Goal: Find contact information: Find contact information

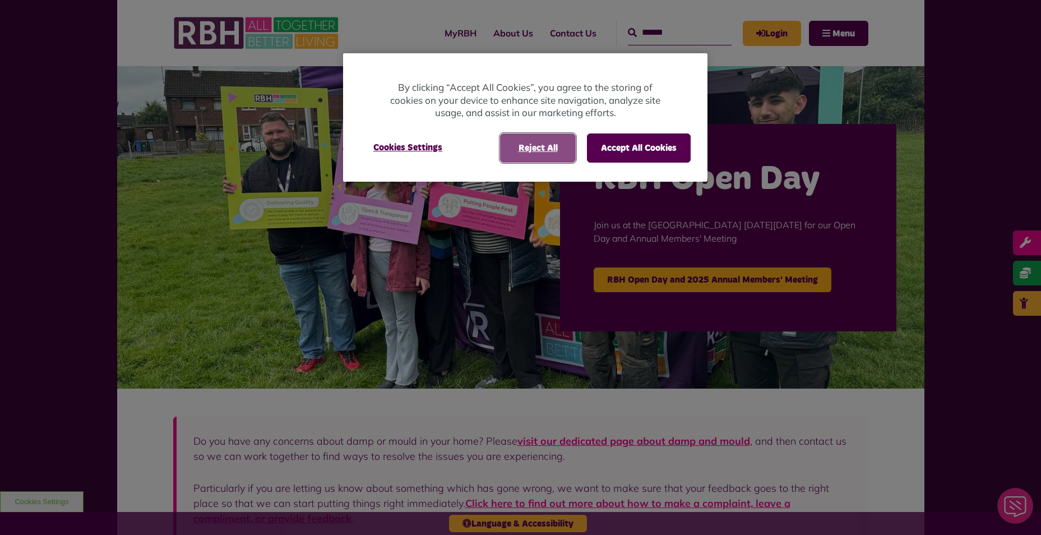
click at [551, 145] on button "Reject All" at bounding box center [538, 147] width 76 height 29
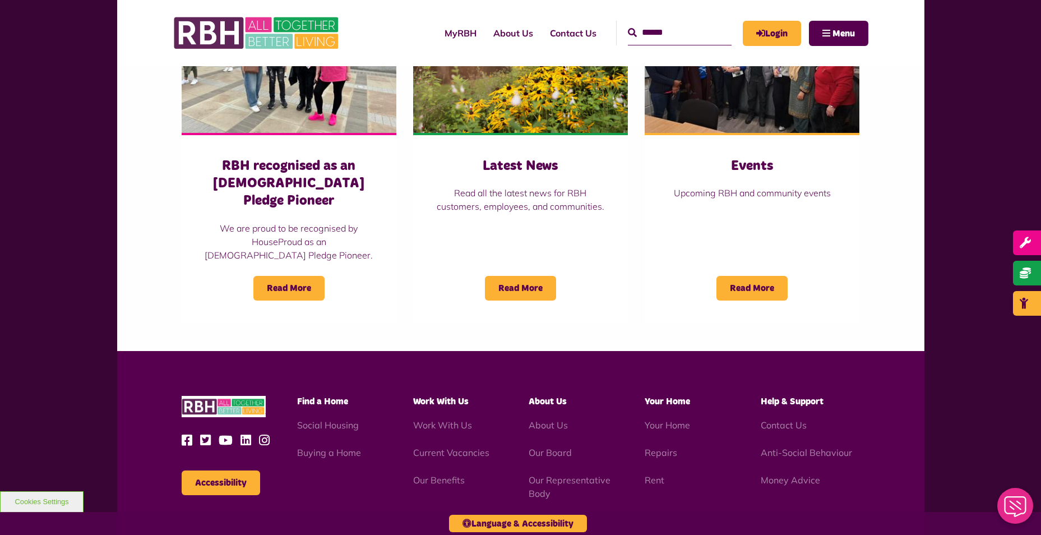
scroll to position [976, 0]
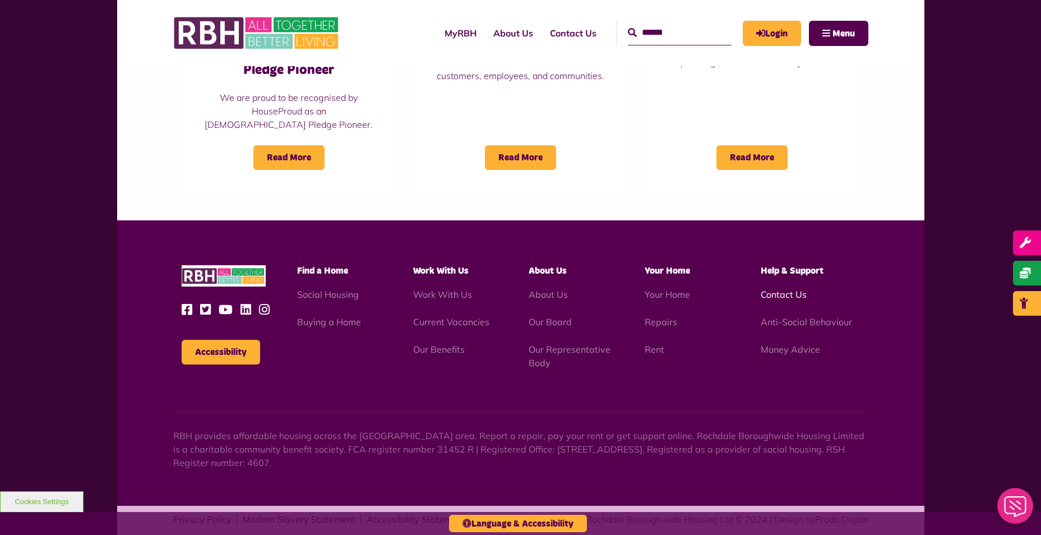
click at [777, 289] on link "Contact Us" at bounding box center [784, 294] width 46 height 11
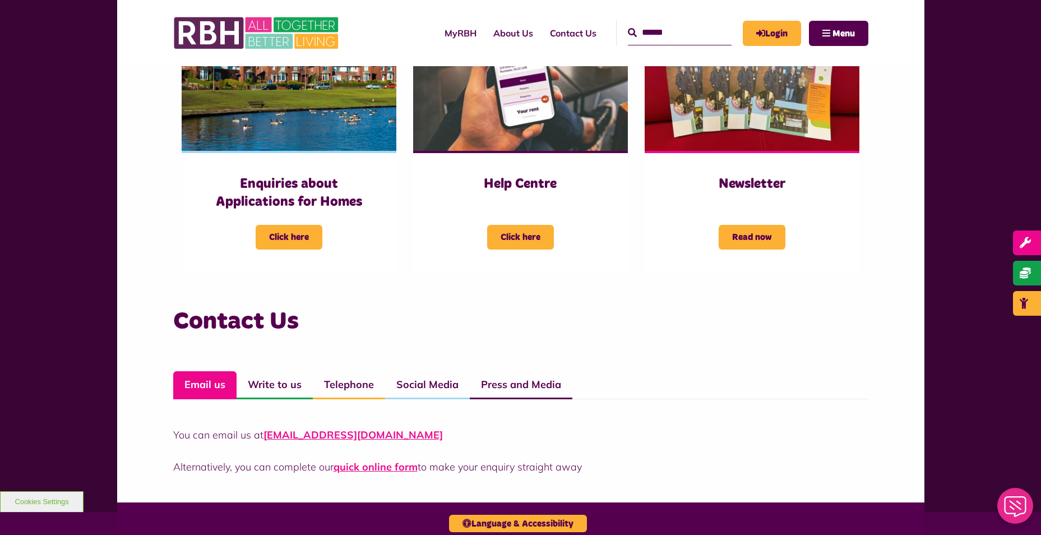
scroll to position [561, 0]
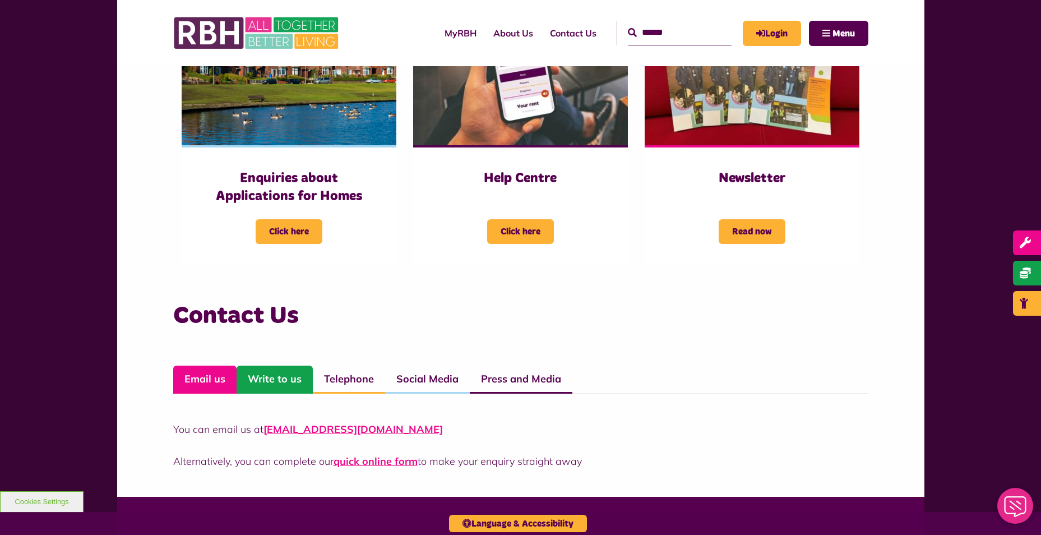
click at [290, 388] on link "Write to us" at bounding box center [275, 380] width 76 height 28
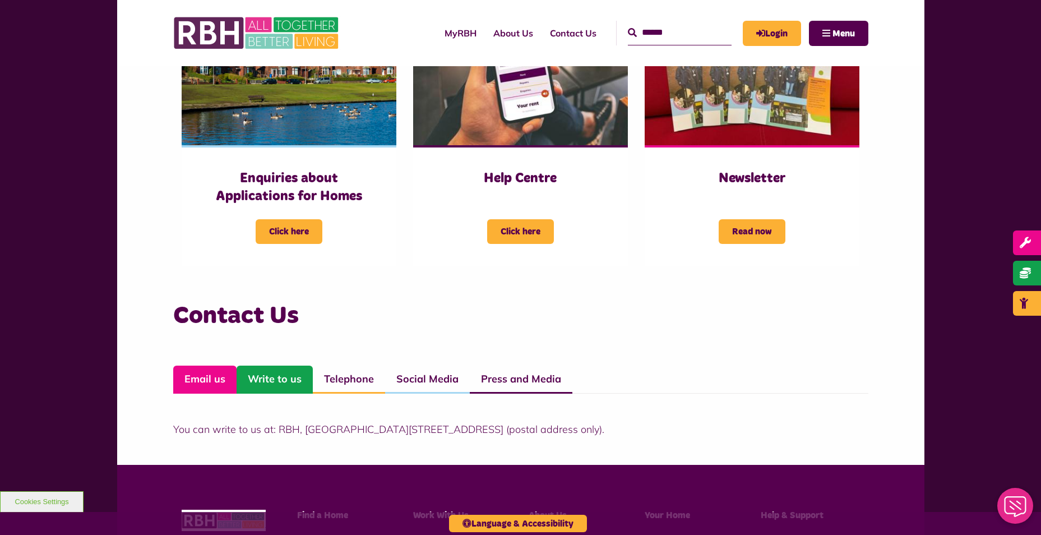
click at [193, 369] on link "Email us" at bounding box center [204, 380] width 63 height 28
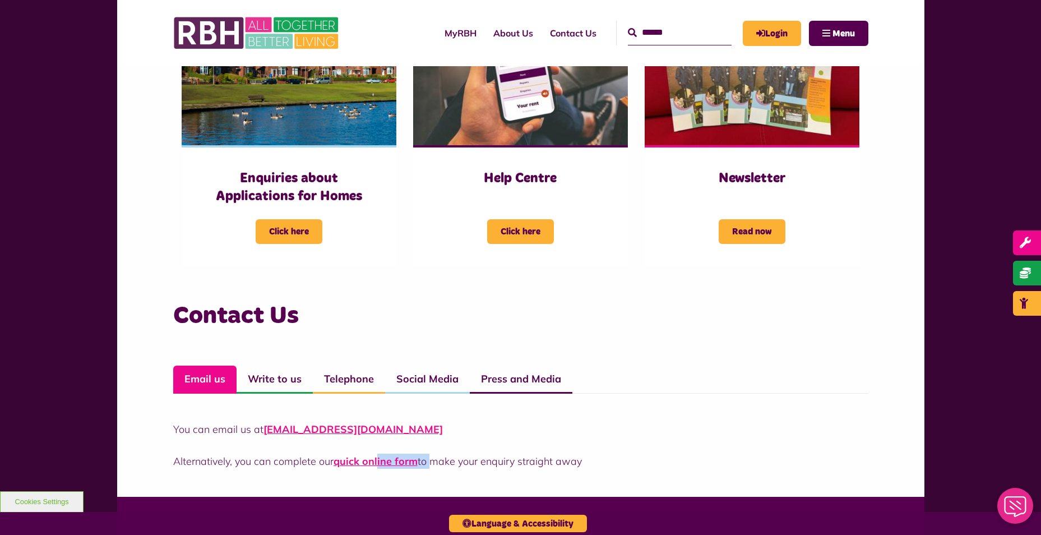
drag, startPoint x: 429, startPoint y: 439, endPoint x: 378, endPoint y: 441, distance: 51.1
click at [378, 441] on div "You can email us at CustomerExperience@rbh.org.uk Alternatively, you can comple…" at bounding box center [520, 445] width 695 height 47
drag, startPoint x: 378, startPoint y: 441, endPoint x: 478, endPoint y: 432, distance: 100.7
click at [478, 432] on p "You can email us at CustomerExperience@rbh.org.uk" at bounding box center [520, 429] width 695 height 15
click at [542, 368] on link "Press and Media" at bounding box center [521, 380] width 103 height 28
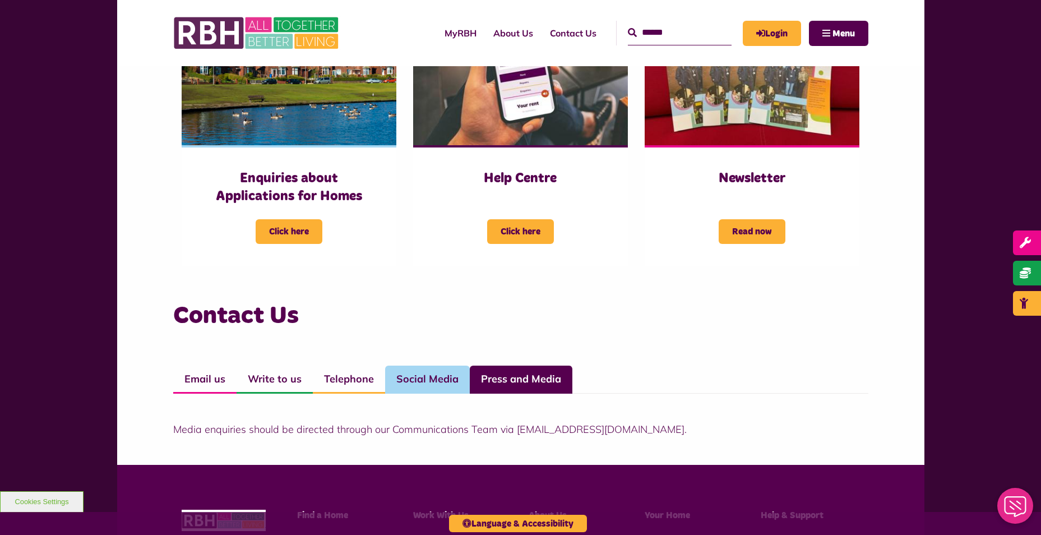
click at [440, 381] on link "Social Media" at bounding box center [427, 380] width 85 height 28
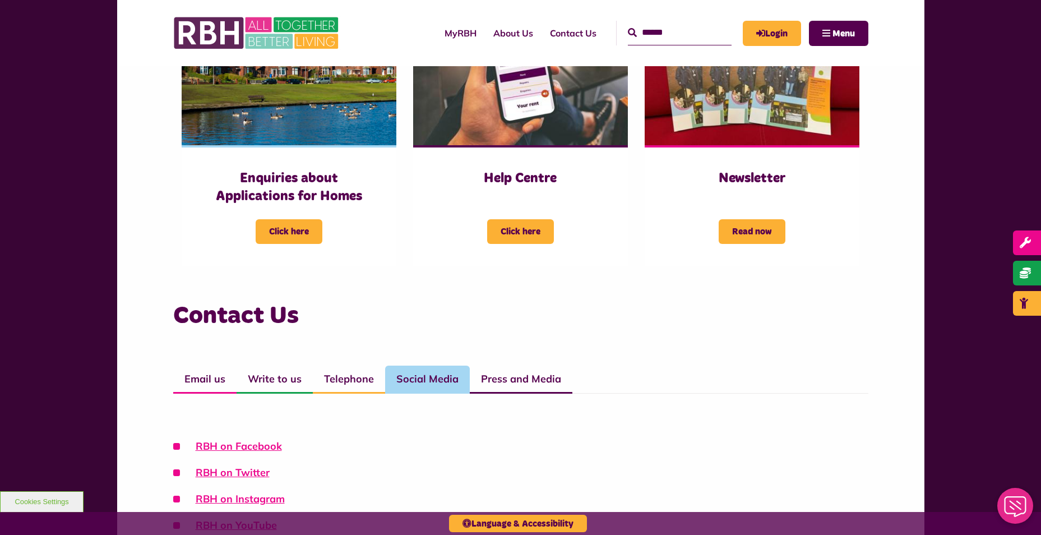
scroll to position [673, 0]
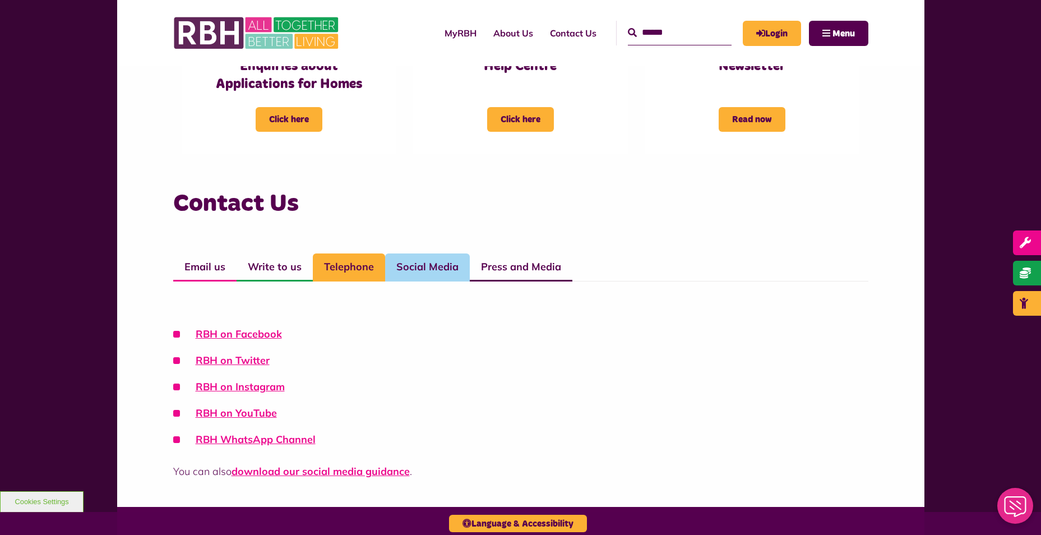
click at [348, 266] on link "Telephone" at bounding box center [349, 267] width 72 height 28
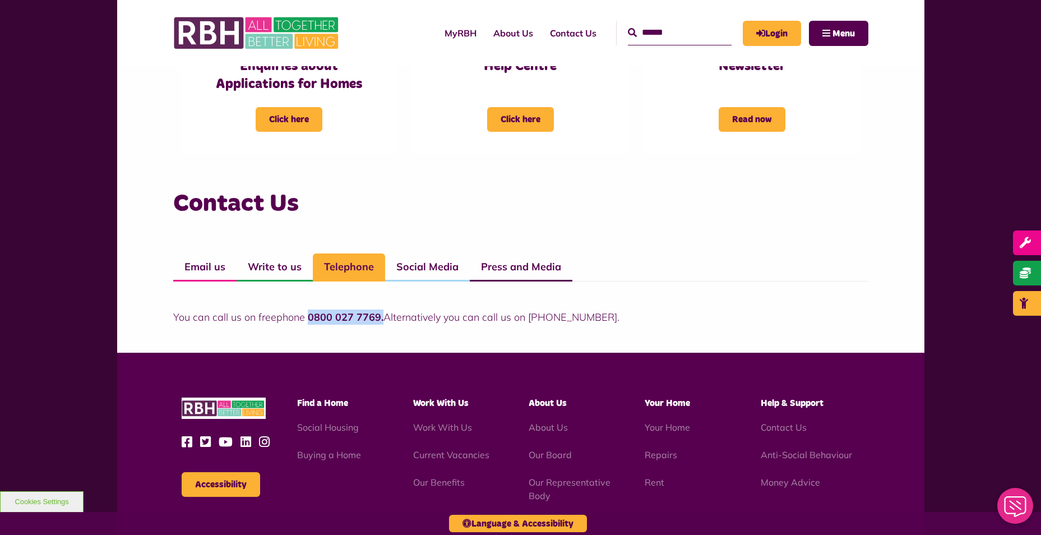
drag, startPoint x: 380, startPoint y: 313, endPoint x: 306, endPoint y: 306, distance: 74.3
click at [306, 306] on div "You can call us on freephone 0800 027 7769. Alternatively you can call us on 01…" at bounding box center [520, 303] width 695 height 43
copy strong "0800 027 7769."
click at [283, 269] on link "Write to us" at bounding box center [275, 267] width 76 height 28
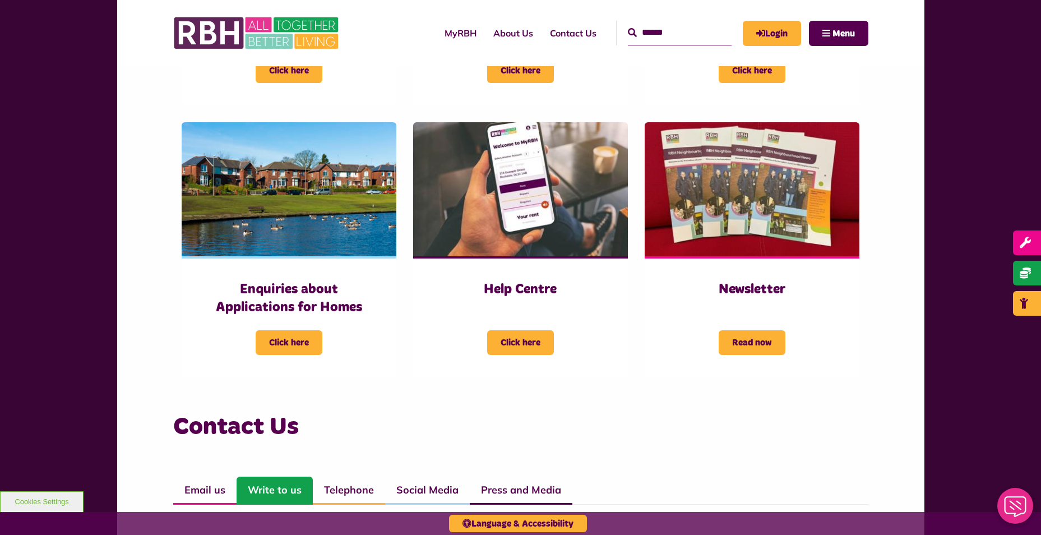
scroll to position [336, 0]
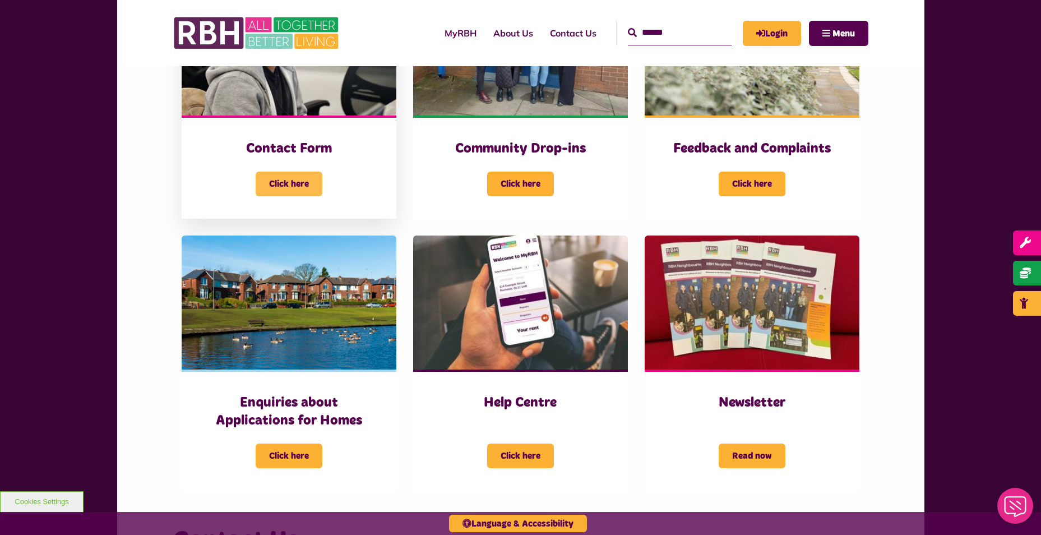
click at [288, 182] on span "Click here" at bounding box center [289, 184] width 67 height 25
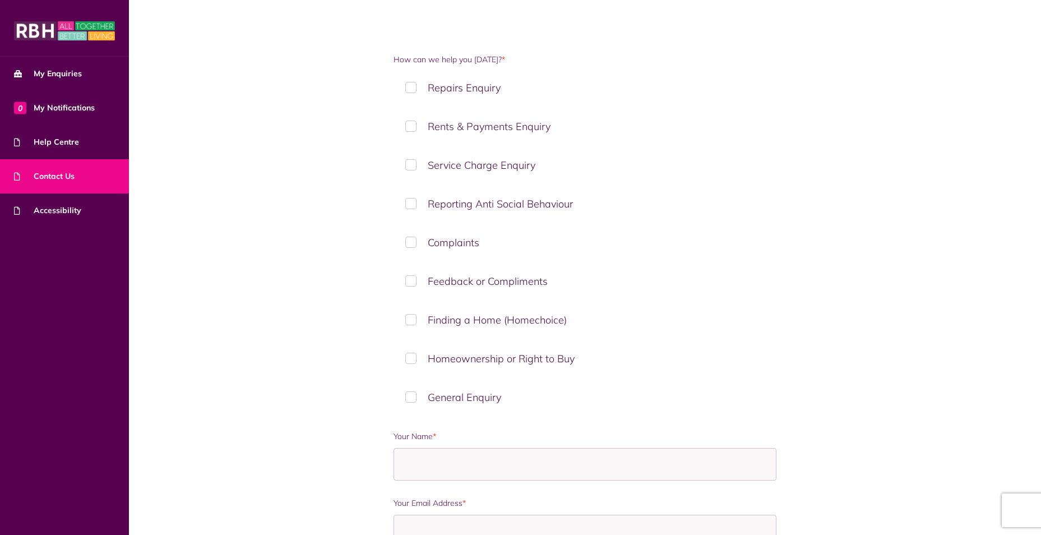
scroll to position [112, 0]
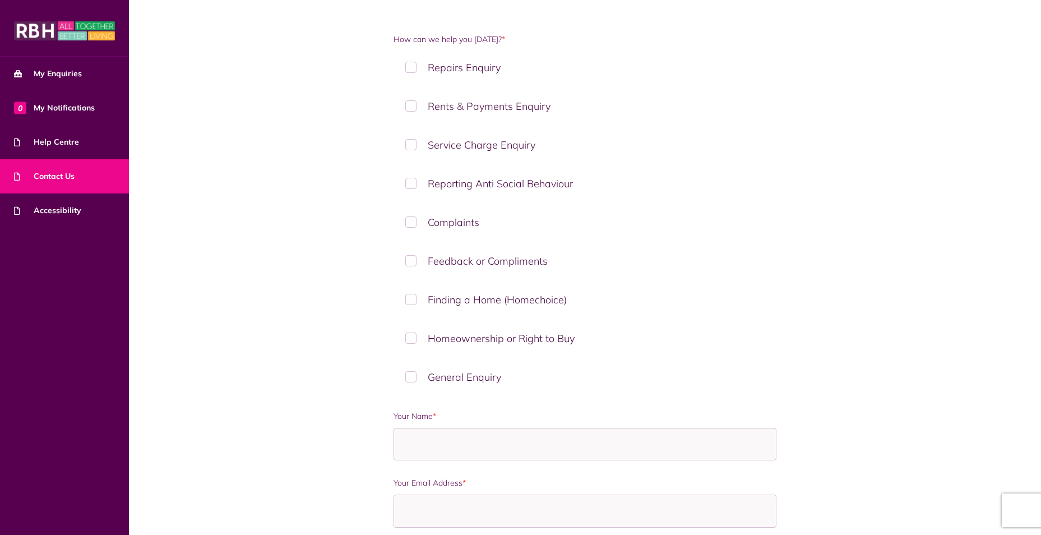
click at [466, 220] on label "Complaints" at bounding box center [585, 222] width 383 height 33
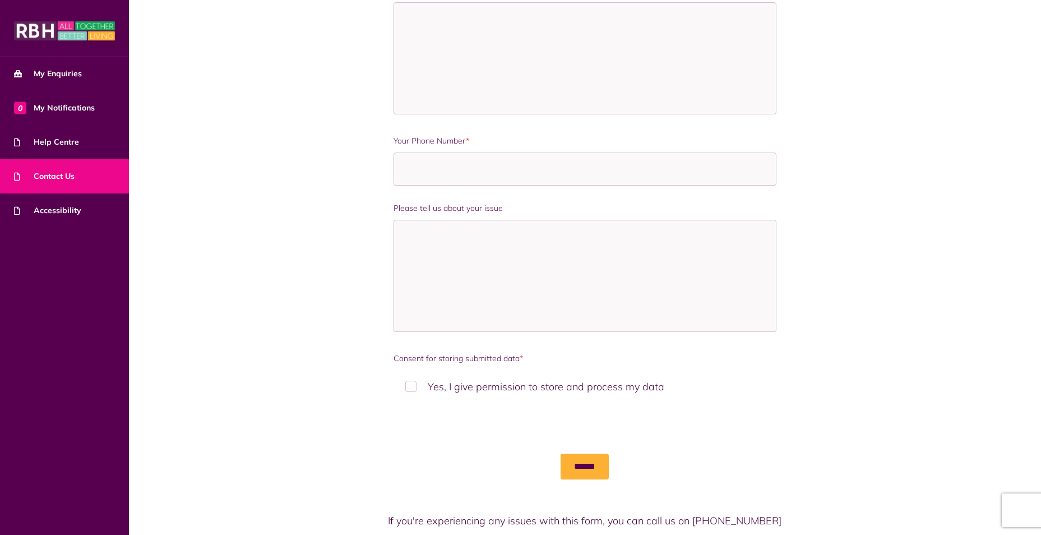
scroll to position [716, 0]
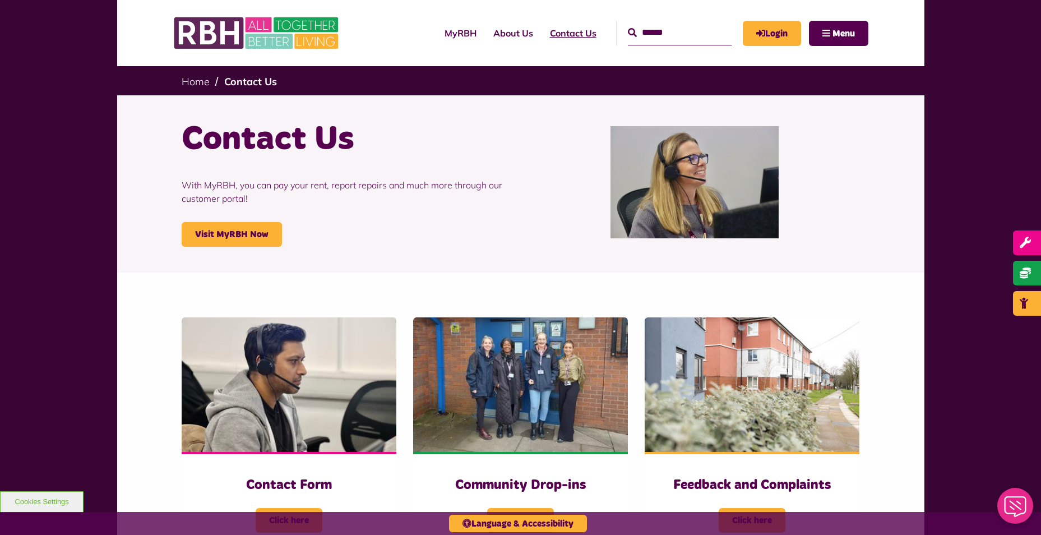
click at [556, 32] on link "Contact Us" at bounding box center [573, 33] width 63 height 30
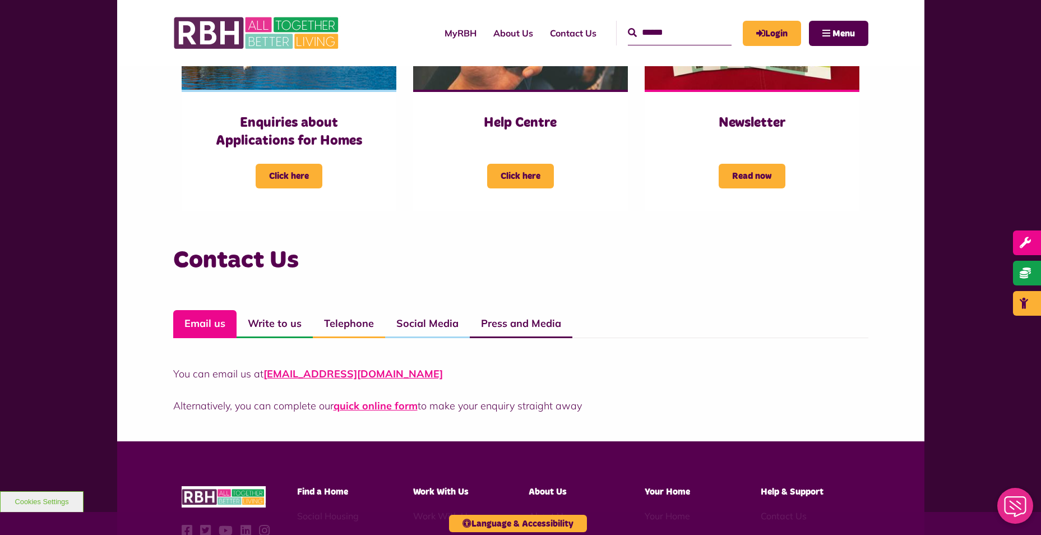
scroll to position [617, 0]
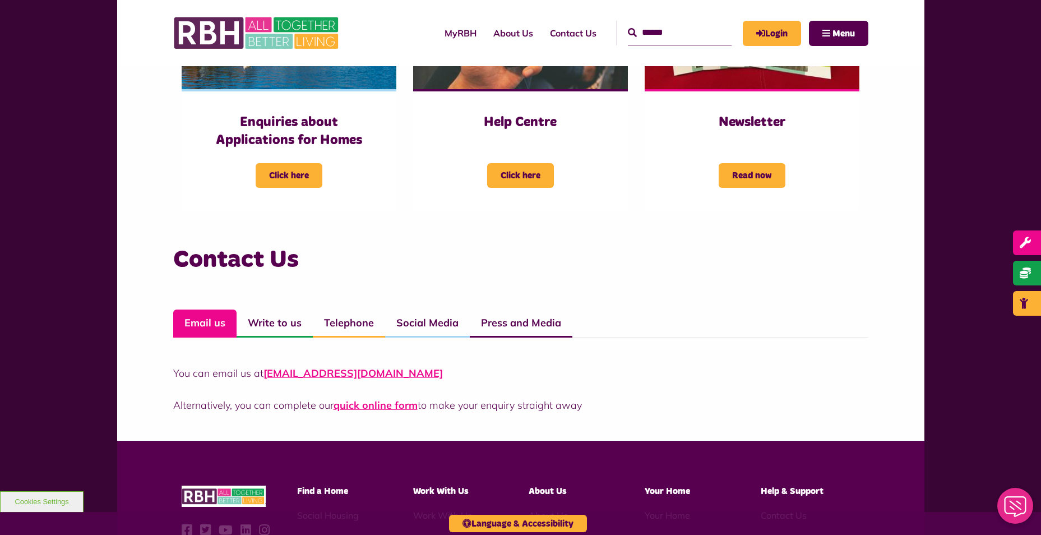
click at [552, 379] on p "You can email us at CustomerExperience@rbh.org.uk" at bounding box center [520, 373] width 695 height 15
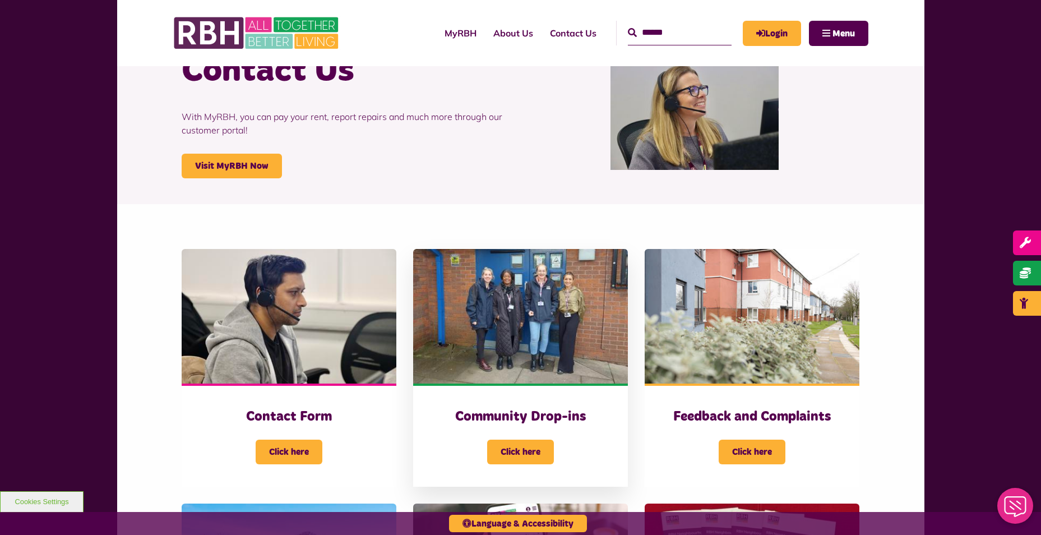
scroll to position [0, 0]
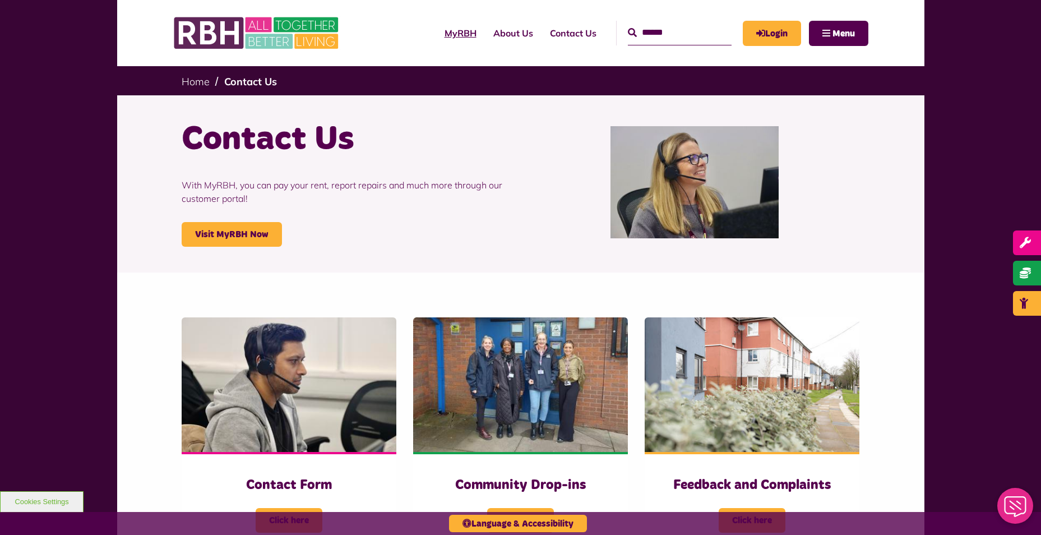
click at [441, 31] on link "MyRBH" at bounding box center [460, 33] width 49 height 30
click at [542, 31] on link "Contact Us" at bounding box center [573, 33] width 63 height 30
click at [241, 232] on link "Visit MyRBH Now" at bounding box center [232, 234] width 100 height 25
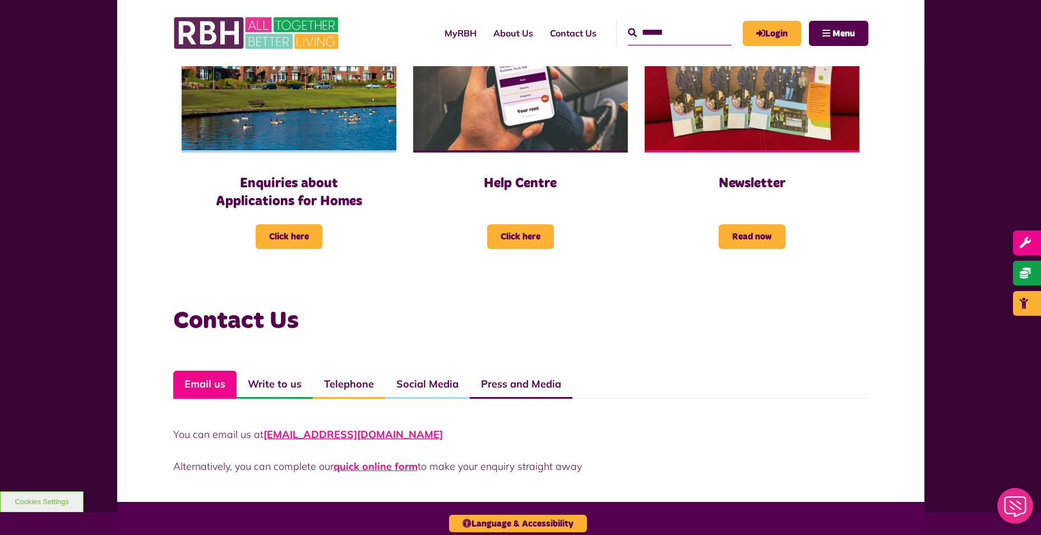
scroll to position [729, 0]
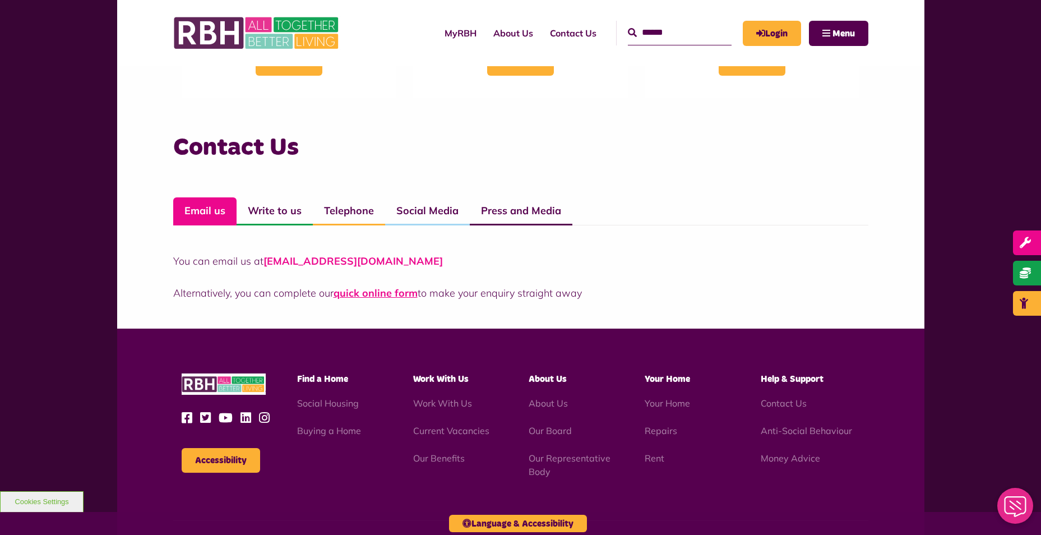
drag, startPoint x: 429, startPoint y: 265, endPoint x: 267, endPoint y: 261, distance: 161.5
click at [267, 261] on p "You can email us at CustomerExperience@rbh.org.uk" at bounding box center [520, 260] width 695 height 15
copy link "CustomerExperience@rbh.org.uk"
